Goal: Transaction & Acquisition: Purchase product/service

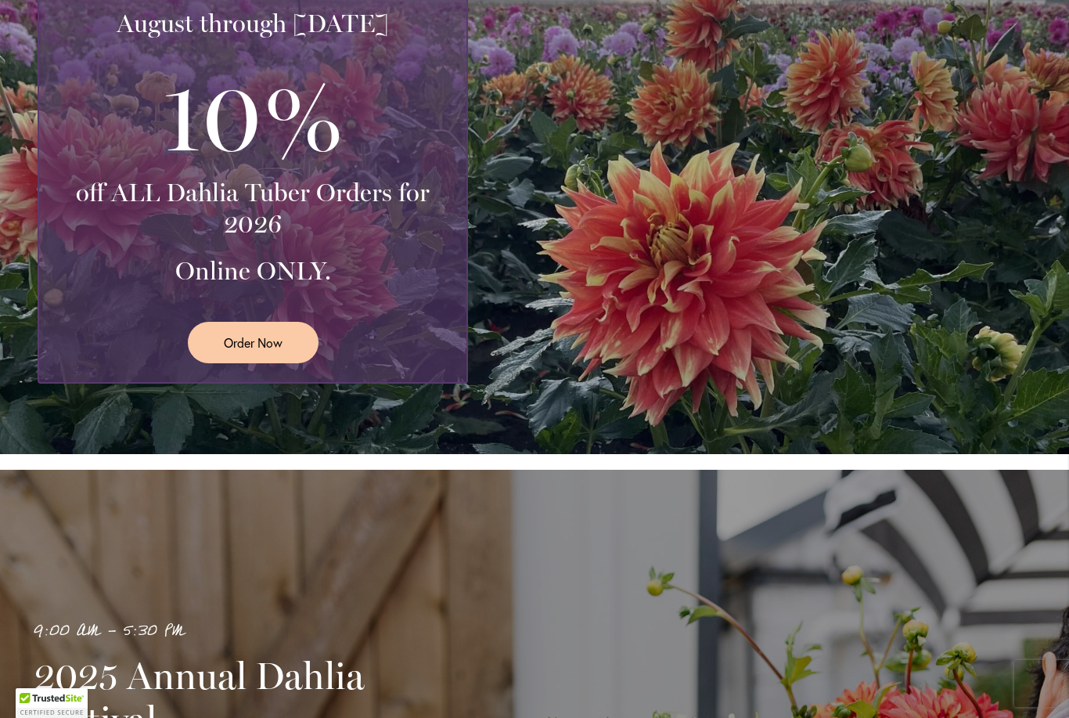
scroll to position [445, 0]
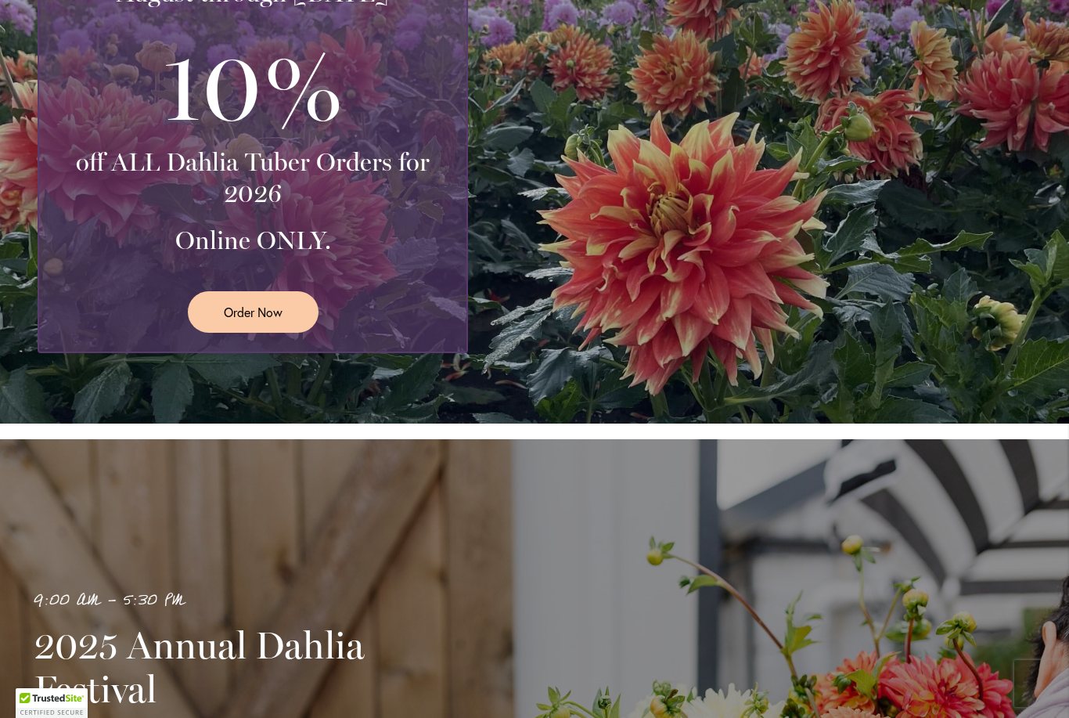
click at [266, 312] on span "Order Now" at bounding box center [253, 312] width 59 height 18
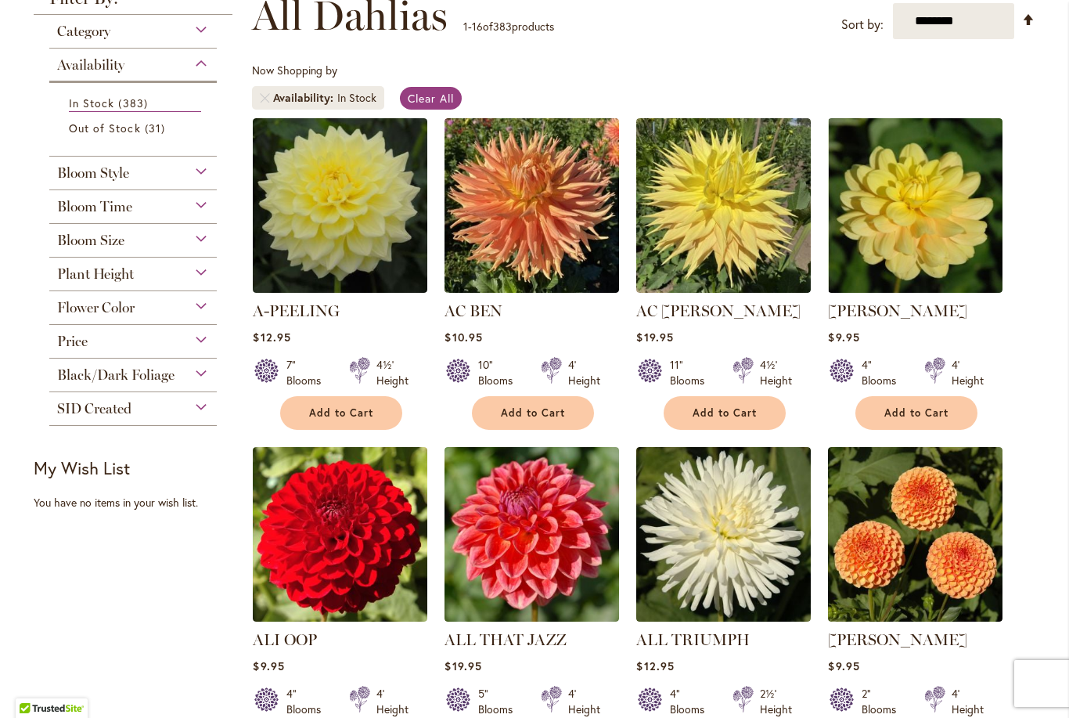
scroll to position [240, 0]
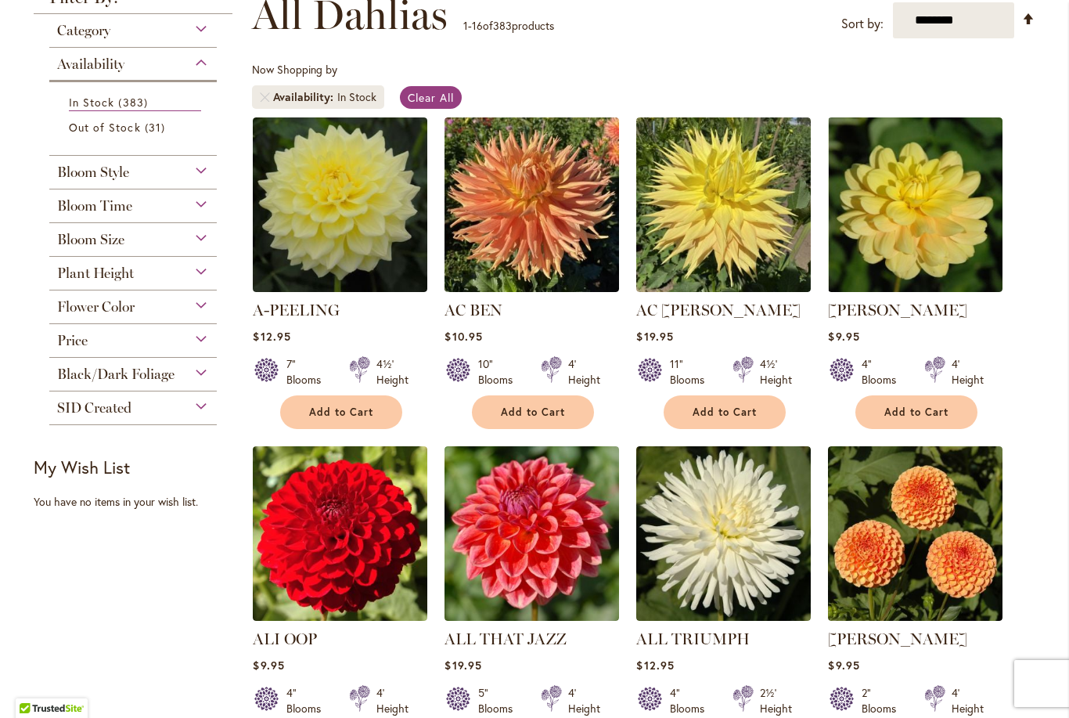
click at [196, 243] on div "Bloom Size" at bounding box center [132, 235] width 167 height 25
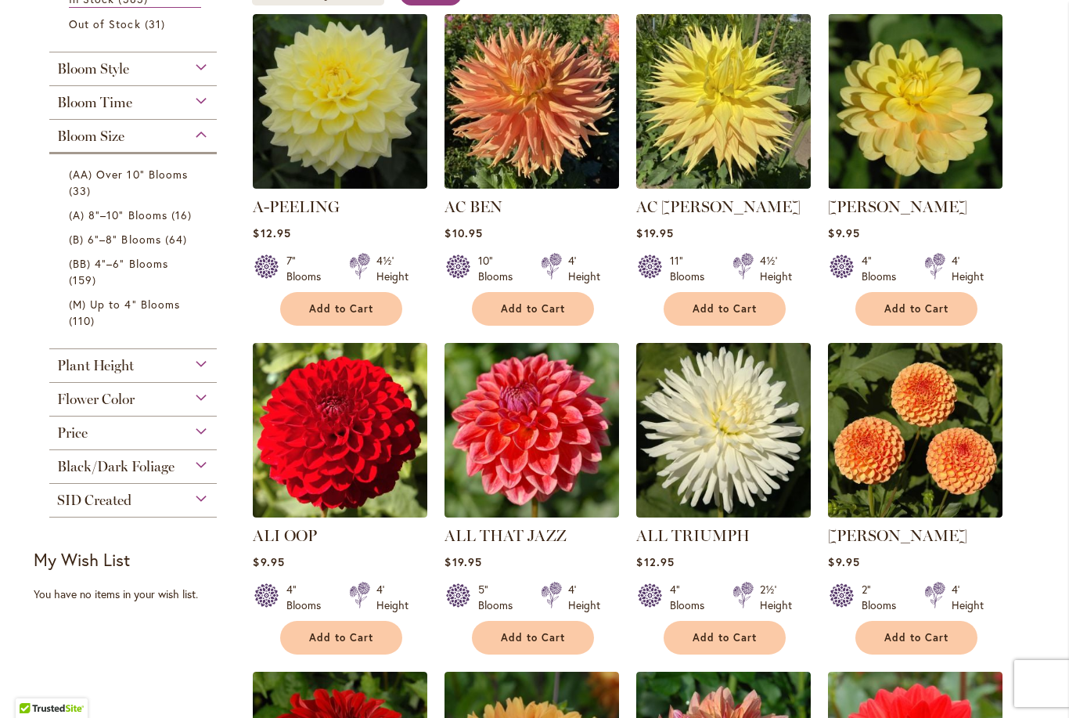
scroll to position [356, 0]
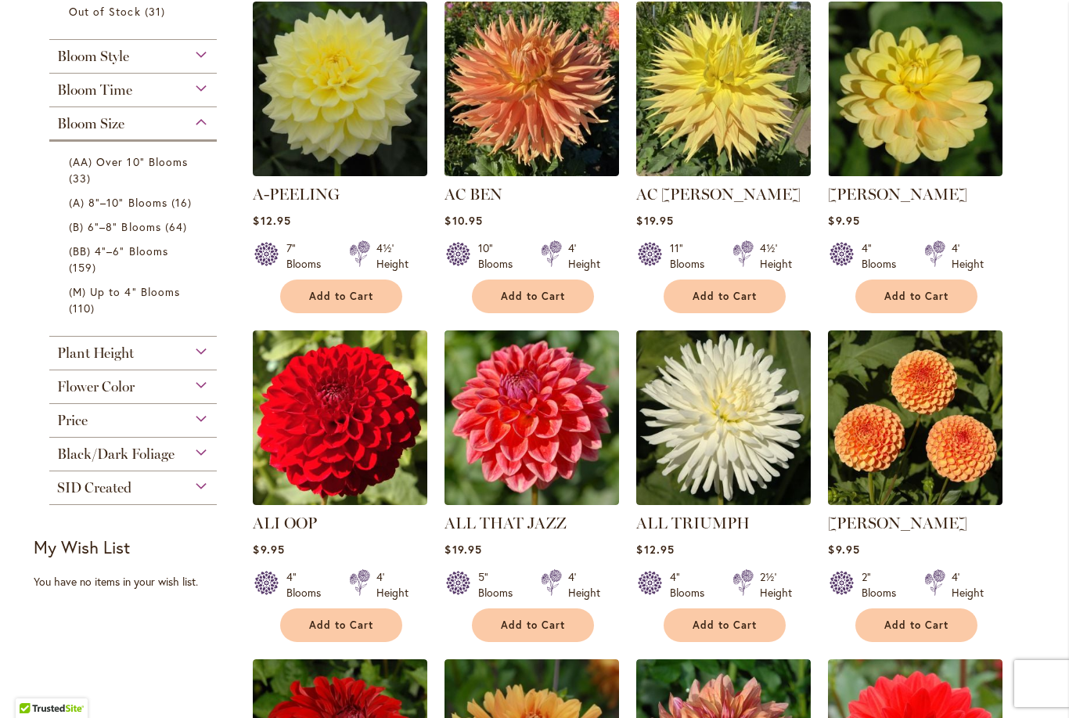
click at [351, 470] on img at bounding box center [340, 417] width 175 height 175
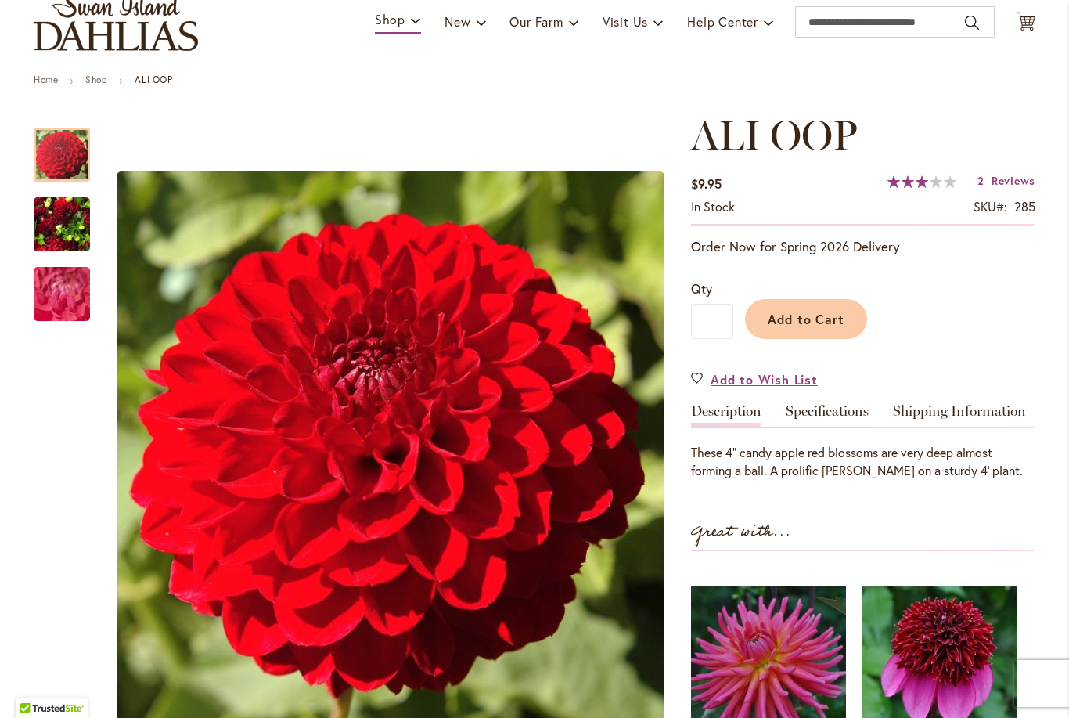
scroll to position [151, 0]
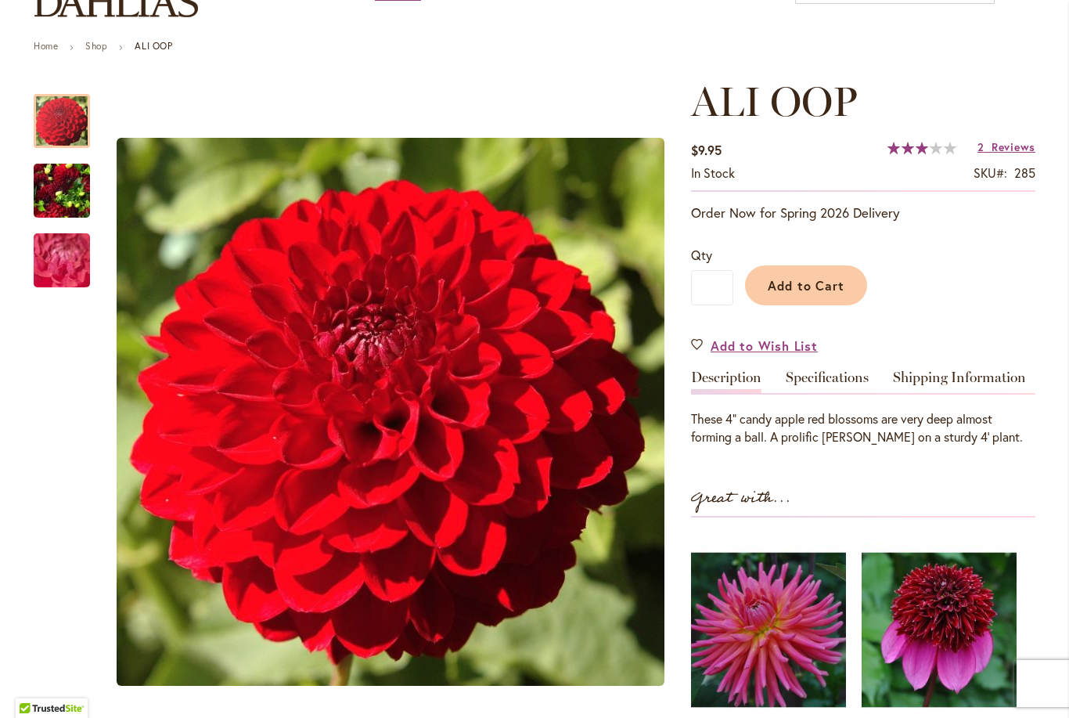
click at [1021, 153] on span "Reviews" at bounding box center [1014, 146] width 44 height 15
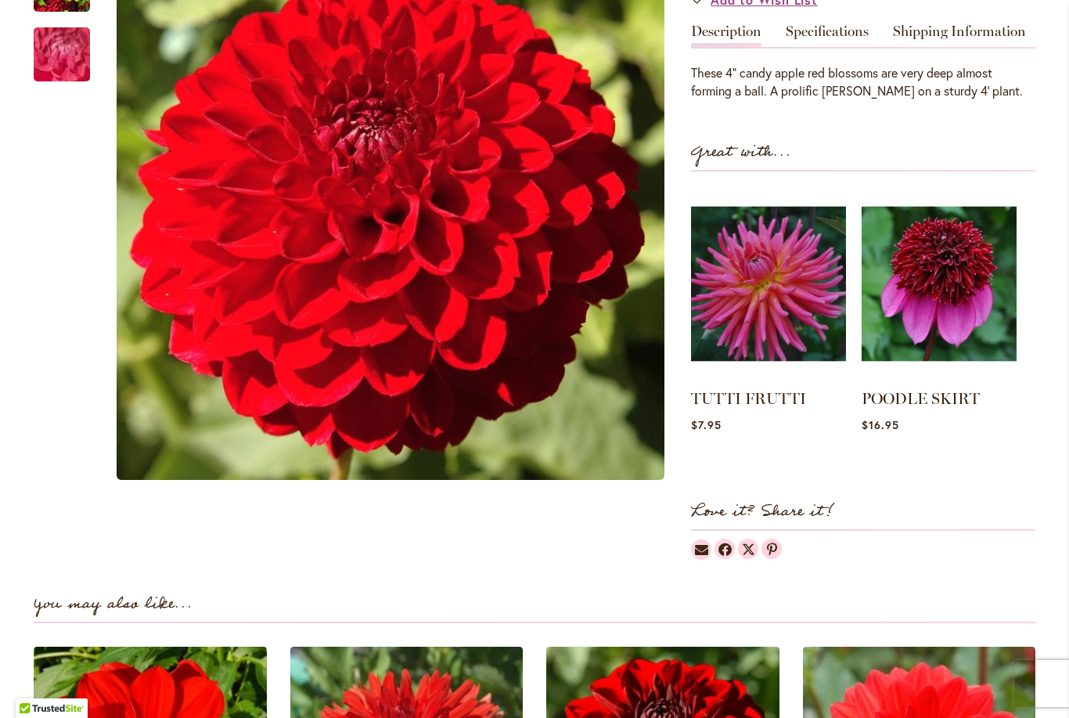
scroll to position [485, 0]
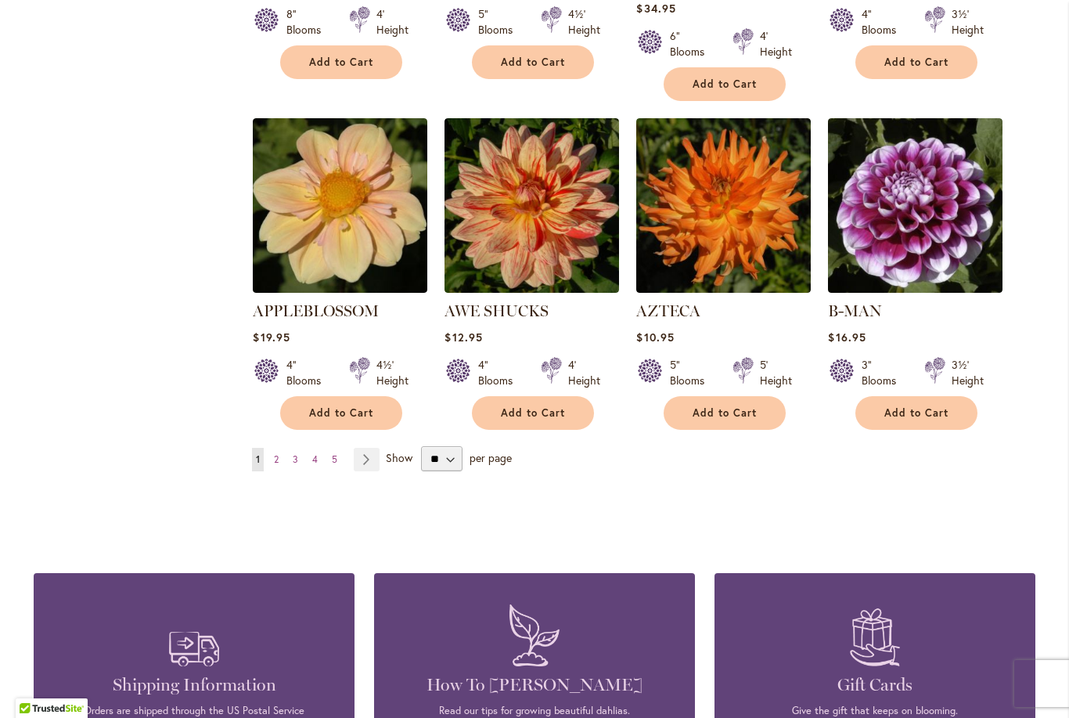
scroll to position [1250, 0]
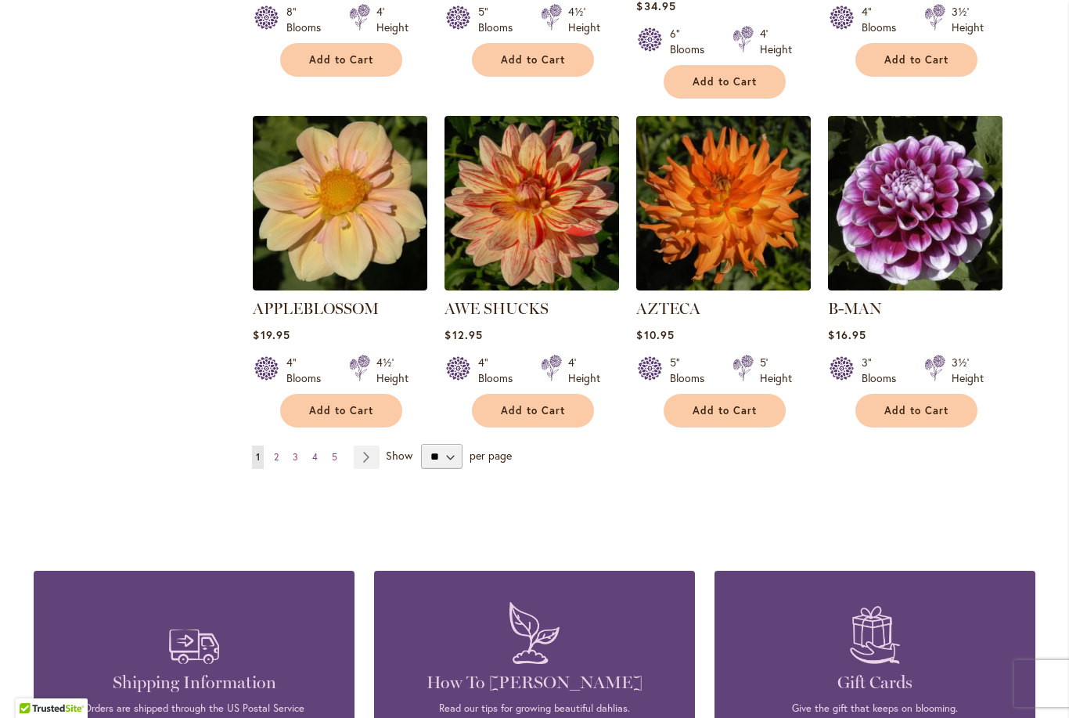
click at [376, 445] on link "Page Next" at bounding box center [367, 456] width 26 height 23
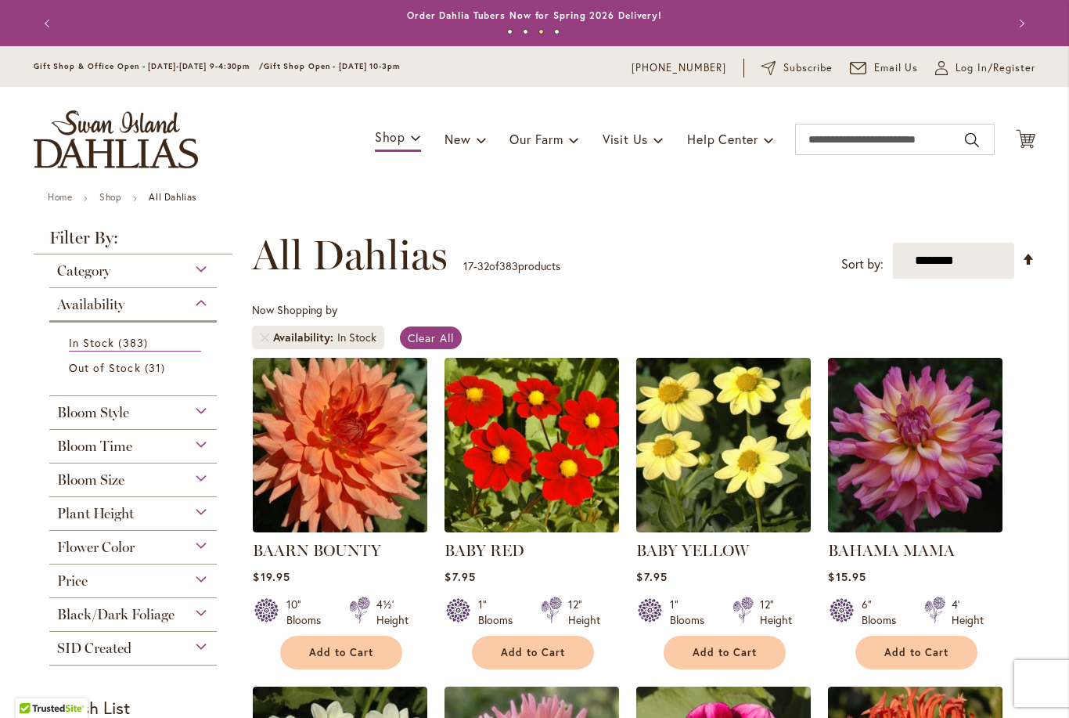
click at [707, 4] on div "Previous Annual Dahlia Festival, August through [DATE] - [DATE] through [DATE] …" at bounding box center [535, 23] width 1002 height 46
